Goal: Navigation & Orientation: Find specific page/section

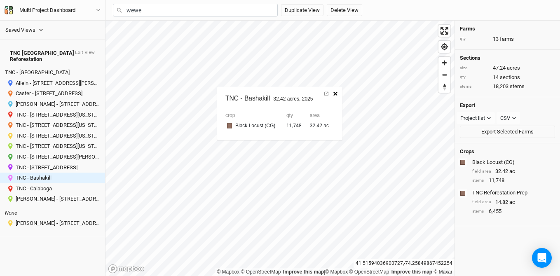
click at [336, 94] on icon "button" at bounding box center [335, 93] width 4 height 4
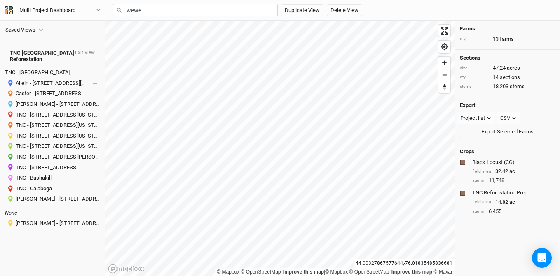
click at [65, 80] on div "Allein - 47812 Hunneyman Road, Redwood, New York 13679, United States" at bounding box center [51, 83] width 71 height 7
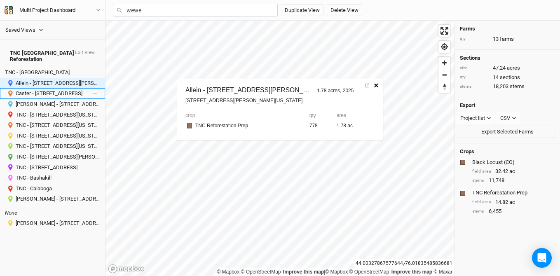
click at [62, 90] on div "Caster - 3249 County Route 21 Canton NY" at bounding box center [51, 93] width 71 height 7
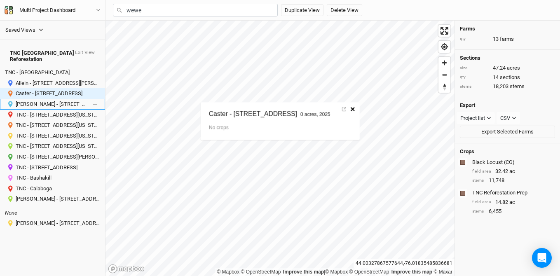
click at [56, 101] on div "[PERSON_NAME] - [STREET_ADDRESS]" at bounding box center [51, 104] width 71 height 7
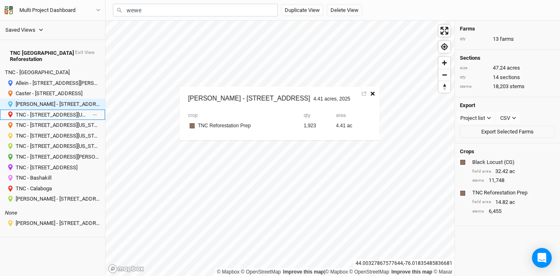
click at [53, 112] on div "TNC - 17072 County Road 155, Watertown, New York 13601, United States" at bounding box center [51, 115] width 71 height 7
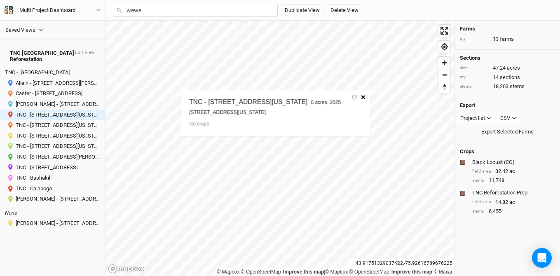
click at [366, 98] on icon "button" at bounding box center [363, 97] width 4 height 4
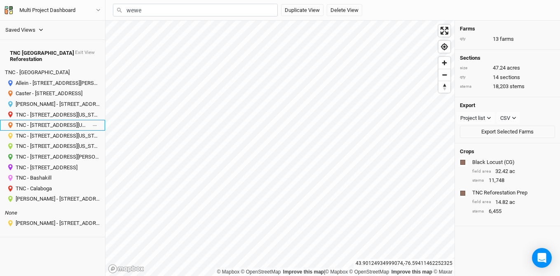
click at [48, 122] on div "TNC - 18288 South Shore Road, Dexter, New York 13634" at bounding box center [51, 125] width 71 height 7
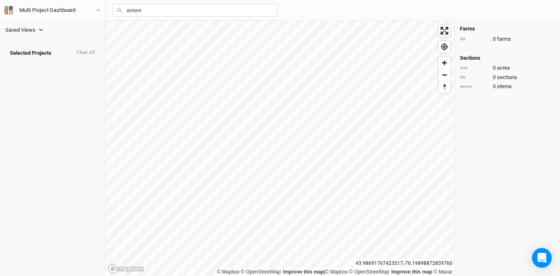
click at [35, 28] on button "Saved Views" at bounding box center [24, 30] width 39 height 9
click at [30, 69] on div "PA Projects EAP Farms TNC NY Reforestation" at bounding box center [55, 54] width 106 height 38
click at [26, 65] on div "TNC NY Reforestation" at bounding box center [54, 64] width 85 height 7
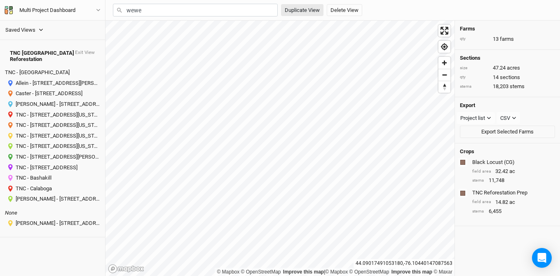
click at [291, 9] on div "Saved Views PA Projects EAP Farms TNC NY Reforestation TNC NY Reforestation Exi…" at bounding box center [280, 138] width 560 height 276
click at [56, 133] on div "TNC - 22372 County Route 61, Watertown, New York 13601, United States" at bounding box center [51, 136] width 71 height 7
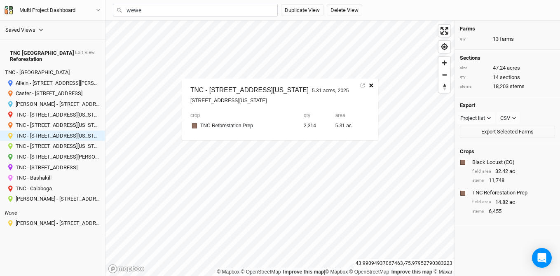
click at [373, 87] on icon "button" at bounding box center [371, 85] width 4 height 4
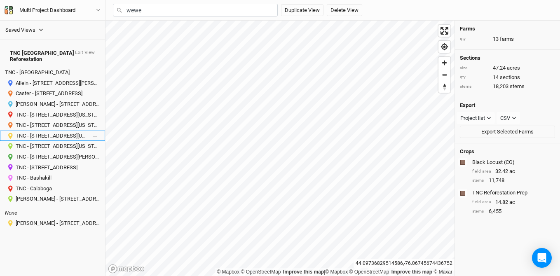
click at [42, 133] on div "TNC - 22372 County Route 61, Watertown, New York 13601, United States" at bounding box center [51, 136] width 71 height 7
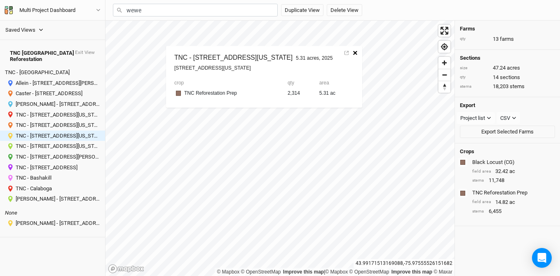
click at [357, 54] on icon "button" at bounding box center [355, 53] width 4 height 4
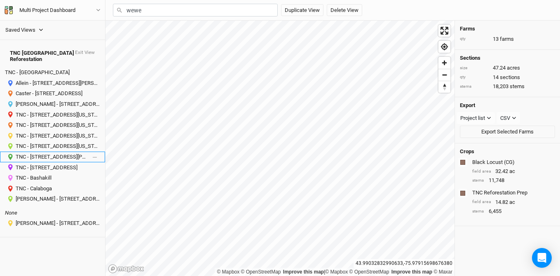
click at [55, 154] on div "TNC - 23371 White Road, Glen Park, New York 13601, United States" at bounding box center [51, 157] width 71 height 7
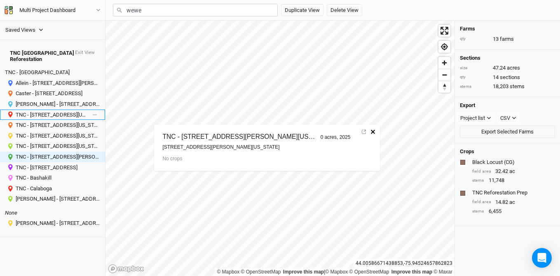
click at [45, 112] on div "TNC - 17072 County Road 155, Watertown, New York 13601, United States" at bounding box center [51, 115] width 71 height 7
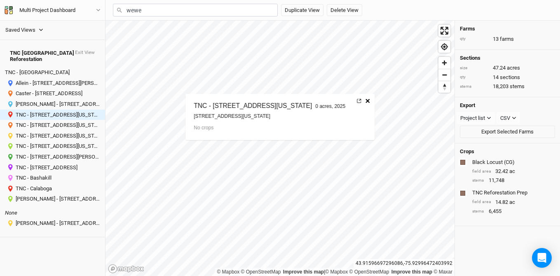
click at [361, 102] on icon at bounding box center [359, 101] width 4 height 4
click at [47, 175] on div "TNC - Bashakill" at bounding box center [51, 178] width 71 height 7
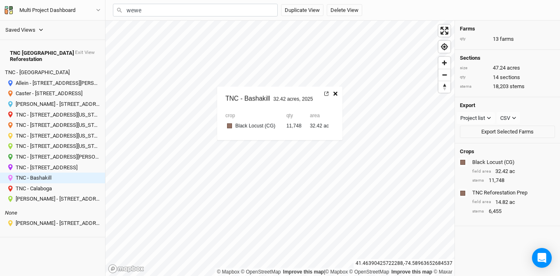
click at [326, 92] on icon at bounding box center [326, 93] width 4 height 4
click at [56, 101] on div "Ortiz - 2456 Crane Lane Watertown, NY" at bounding box center [51, 104] width 71 height 7
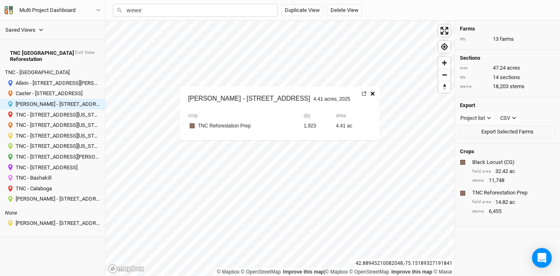
click at [362, 94] on icon at bounding box center [364, 93] width 4 height 4
click at [49, 133] on div "TNC - 22372 County Route 61, Watertown, New York 13601, United States" at bounding box center [51, 136] width 71 height 7
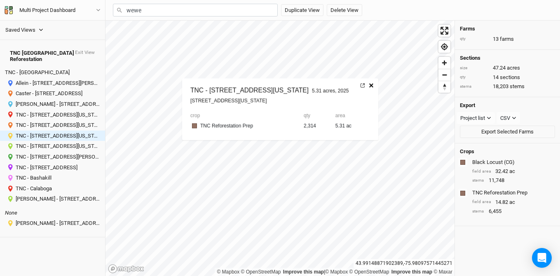
click at [364, 83] on icon at bounding box center [362, 85] width 4 height 4
click at [373, 86] on icon "button" at bounding box center [371, 85] width 4 height 4
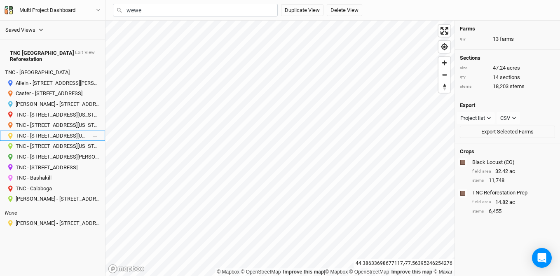
click at [68, 133] on div "TNC - 22372 County Route 61, Watertown, New York 13601, United States" at bounding box center [51, 136] width 71 height 7
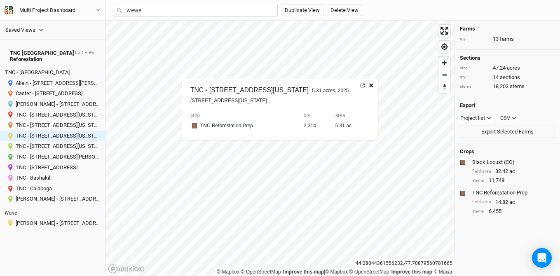
click at [364, 85] on icon at bounding box center [362, 85] width 4 height 4
click at [373, 85] on icon "button" at bounding box center [371, 85] width 4 height 4
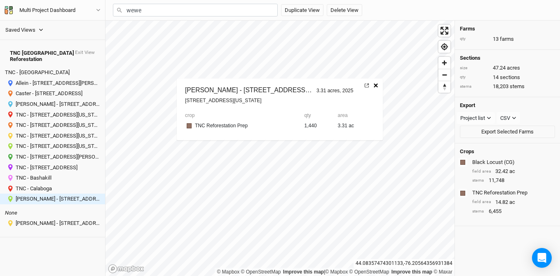
click at [364, 84] on link at bounding box center [366, 85] width 7 height 11
click at [374, 84] on icon "button" at bounding box center [376, 85] width 4 height 4
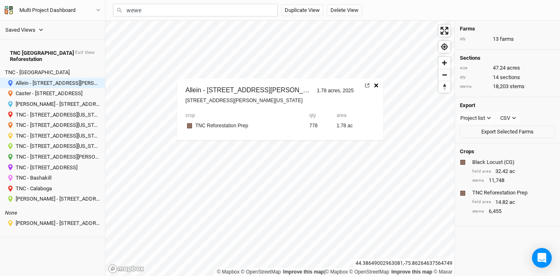
click at [366, 83] on icon at bounding box center [367, 85] width 4 height 4
click at [378, 84] on button "button" at bounding box center [375, 85] width 9 height 11
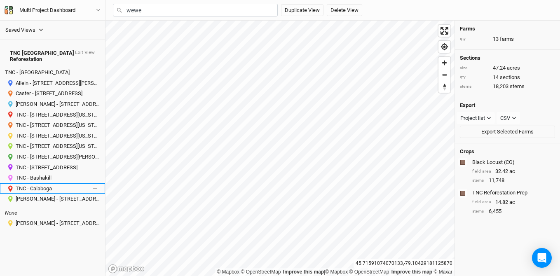
click at [49, 185] on div "TNC - Calaboga" at bounding box center [51, 188] width 71 height 7
click at [331, 112] on button "button" at bounding box center [331, 109] width 9 height 11
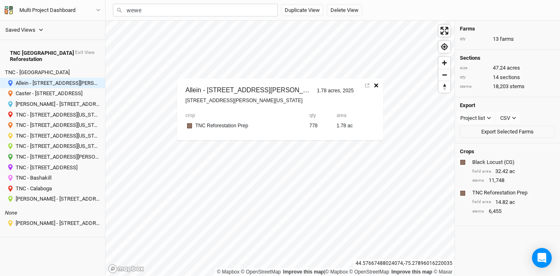
click at [375, 87] on icon "button" at bounding box center [376, 85] width 4 height 4
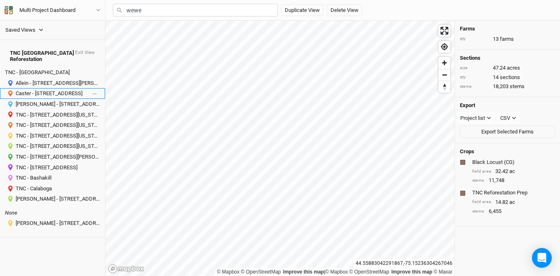
click at [47, 90] on div "Caster - [STREET_ADDRESS]" at bounding box center [51, 93] width 71 height 7
click at [346, 109] on icon at bounding box center [344, 109] width 4 height 4
click at [355, 110] on icon "button" at bounding box center [353, 109] width 4 height 4
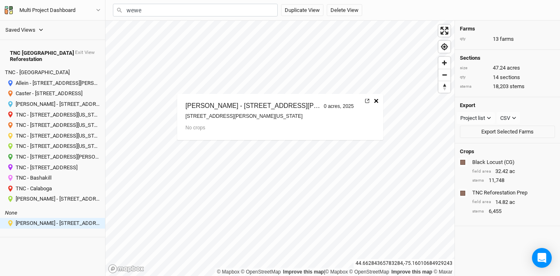
click at [367, 100] on icon at bounding box center [367, 101] width 4 height 4
click at [376, 101] on icon "button" at bounding box center [376, 101] width 4 height 4
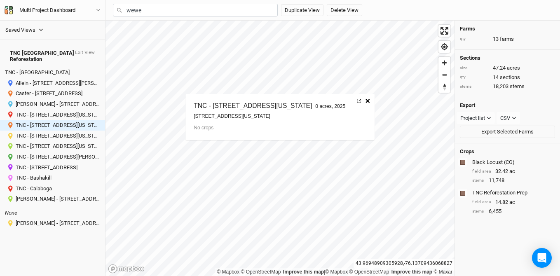
click at [363, 97] on link at bounding box center [358, 101] width 7 height 11
click at [370, 100] on icon "button" at bounding box center [368, 101] width 4 height 4
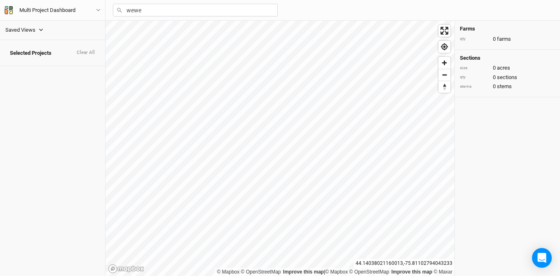
click at [36, 32] on button "Saved Views" at bounding box center [24, 30] width 39 height 9
click at [30, 66] on div "TNC NY Reforestation" at bounding box center [54, 64] width 85 height 7
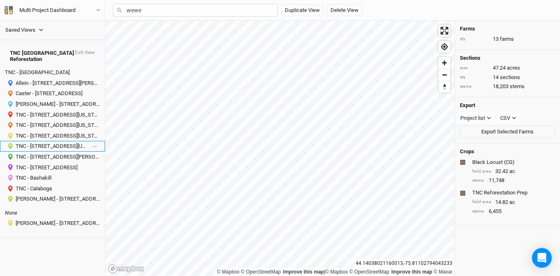
click at [37, 143] on div "TNC - 22501 New York Highway 342, Watertown, New York 13601, United States" at bounding box center [51, 146] width 71 height 7
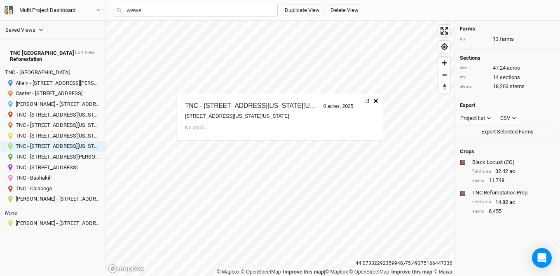
click at [367, 99] on icon at bounding box center [367, 101] width 4 height 4
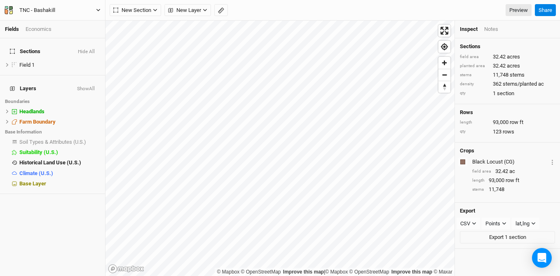
click at [35, 14] on div "TNC - Bashakill" at bounding box center [33, 10] width 57 height 8
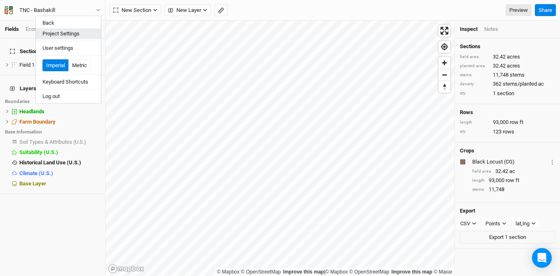
click at [56, 38] on button "Project Settings" at bounding box center [68, 33] width 65 height 11
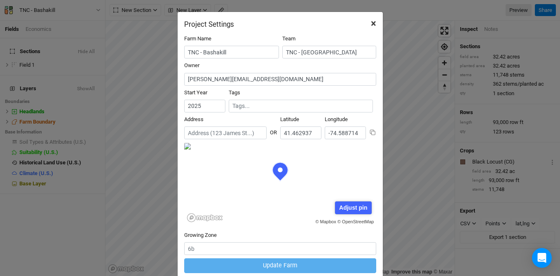
click at [375, 22] on span "×" at bounding box center [373, 24] width 5 height 12
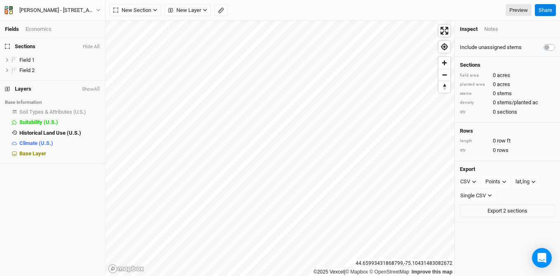
click at [558, 42] on label at bounding box center [558, 42] width 0 height 0
click at [547, 44] on input "checkbox" at bounding box center [547, 46] width 7 height 8
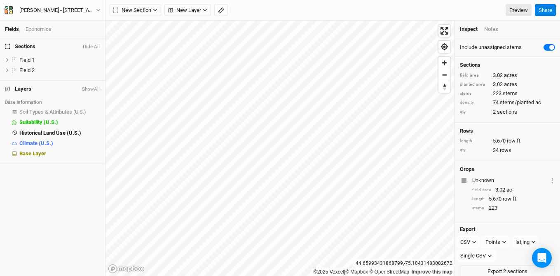
click at [558, 42] on label at bounding box center [558, 42] width 0 height 0
click at [547, 44] on input "checkbox" at bounding box center [547, 46] width 7 height 8
checkbox input "false"
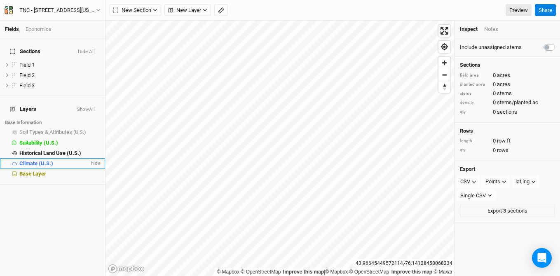
click at [33, 158] on li "Climate (U.S.) hide" at bounding box center [52, 163] width 105 height 10
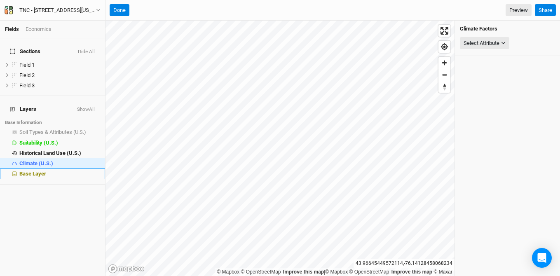
click at [31, 171] on span "Base Layer" at bounding box center [32, 174] width 27 height 6
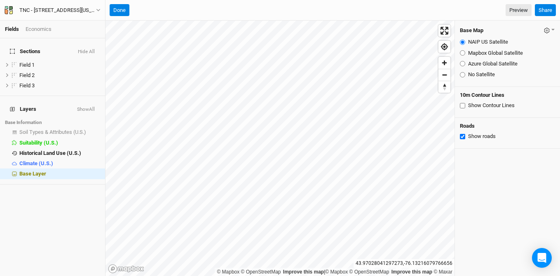
click at [462, 63] on input "Azure Global Satellite" at bounding box center [462, 63] width 5 height 5
radio input "true"
click at [91, 49] on button "Hide All" at bounding box center [86, 52] width 18 height 6
click at [113, 11] on button "Done" at bounding box center [120, 10] width 20 height 12
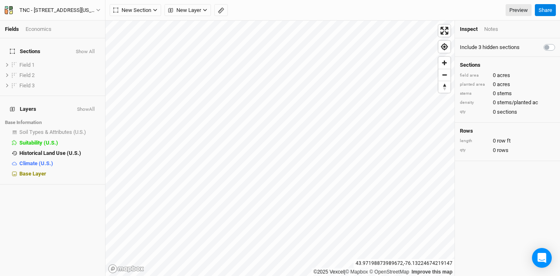
click at [558, 42] on label at bounding box center [558, 42] width 0 height 0
click at [549, 46] on input "checkbox" at bounding box center [547, 46] width 7 height 8
checkbox input "true"
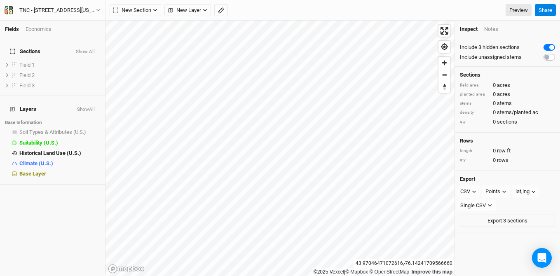
click at [93, 49] on button "Show All" at bounding box center [85, 52] width 20 height 6
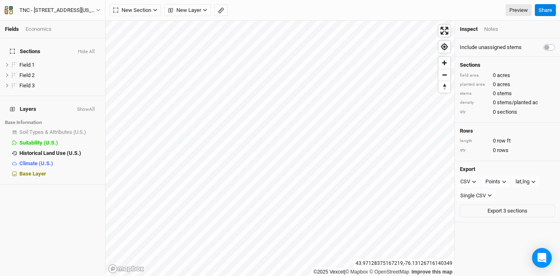
click at [558, 42] on label at bounding box center [558, 42] width 0 height 0
click at [549, 47] on input "checkbox" at bounding box center [547, 46] width 7 height 8
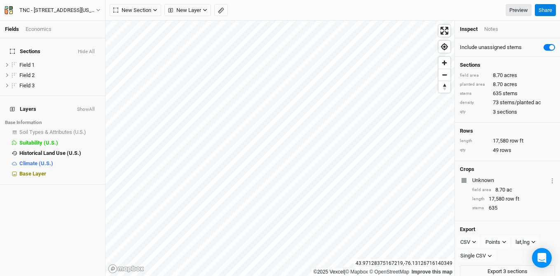
click at [558, 42] on label at bounding box center [558, 42] width 0 height 0
click at [549, 47] on input "checkbox" at bounding box center [547, 46] width 7 height 8
checkbox input "false"
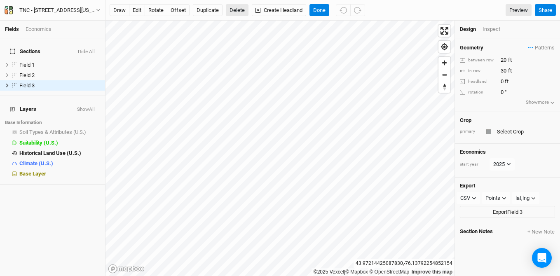
click at [232, 8] on button "Delete" at bounding box center [237, 10] width 23 height 12
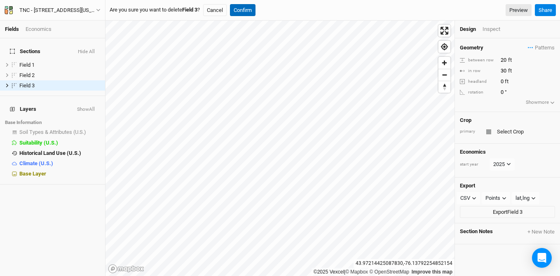
click at [251, 12] on button "Confirm" at bounding box center [243, 10] width 26 height 12
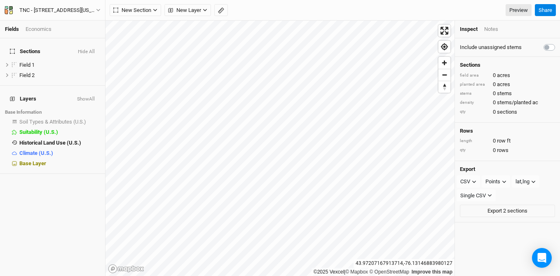
click at [558, 42] on label at bounding box center [558, 42] width 0 height 0
click at [549, 46] on input "checkbox" at bounding box center [547, 46] width 7 height 8
checkbox input "true"
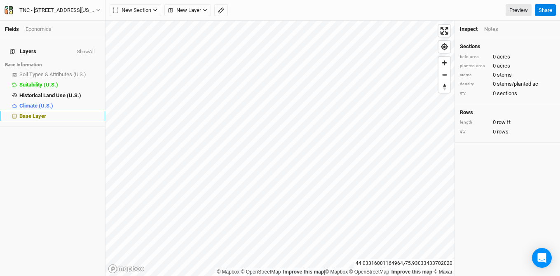
click at [50, 113] on div "Base Layer" at bounding box center [59, 116] width 81 height 7
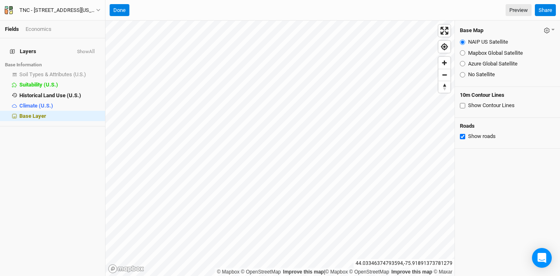
click at [461, 63] on input "Azure Global Satellite" at bounding box center [462, 63] width 5 height 5
radio input "true"
click at [462, 51] on input "Mapbox Global Satellite" at bounding box center [462, 52] width 5 height 5
radio input "true"
click at [462, 62] on input "Azure Global Satellite" at bounding box center [462, 63] width 5 height 5
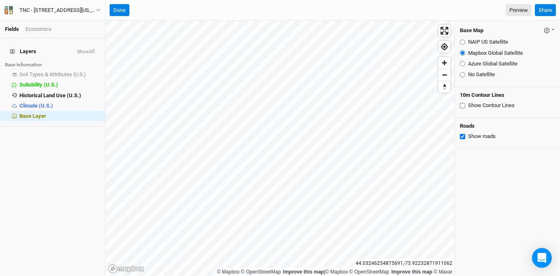
radio input "true"
click at [375, 276] on html "Fields Economics Layers Show All Base Information Soil Types & Attributes (U.S.…" at bounding box center [280, 138] width 560 height 276
click at [116, 5] on button "Done" at bounding box center [120, 10] width 20 height 12
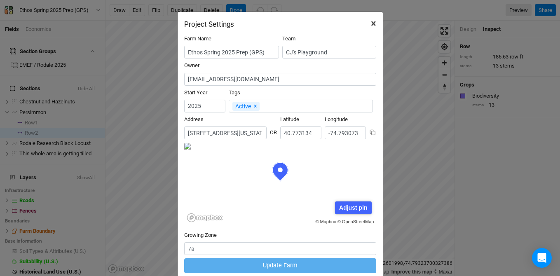
scroll to position [41, 96]
click at [373, 22] on span "×" at bounding box center [373, 24] width 5 height 12
